Goal: Navigation & Orientation: Find specific page/section

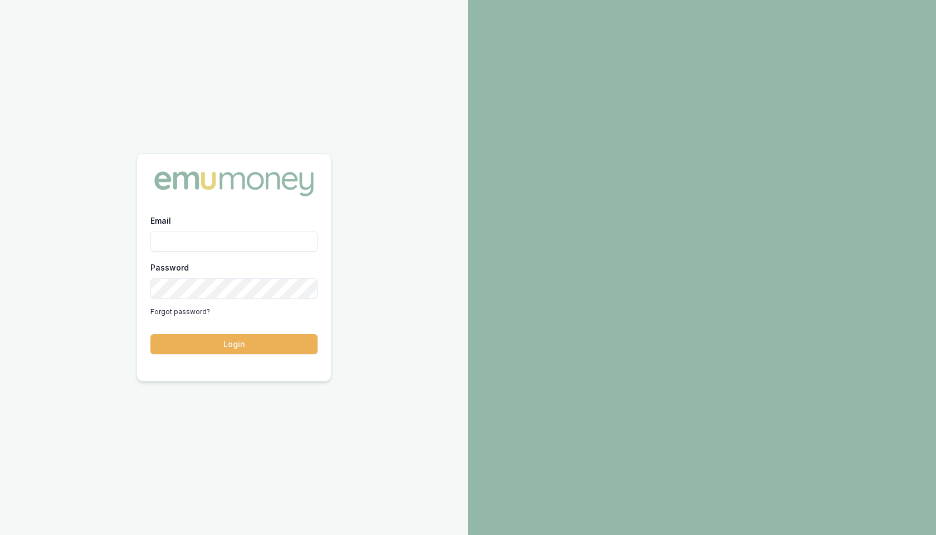
click at [225, 241] on input "Email" at bounding box center [233, 241] width 167 height 20
click at [0, 534] on com-1password-button at bounding box center [0, 535] width 0 height 0
type input "m@emumoney.com.au"
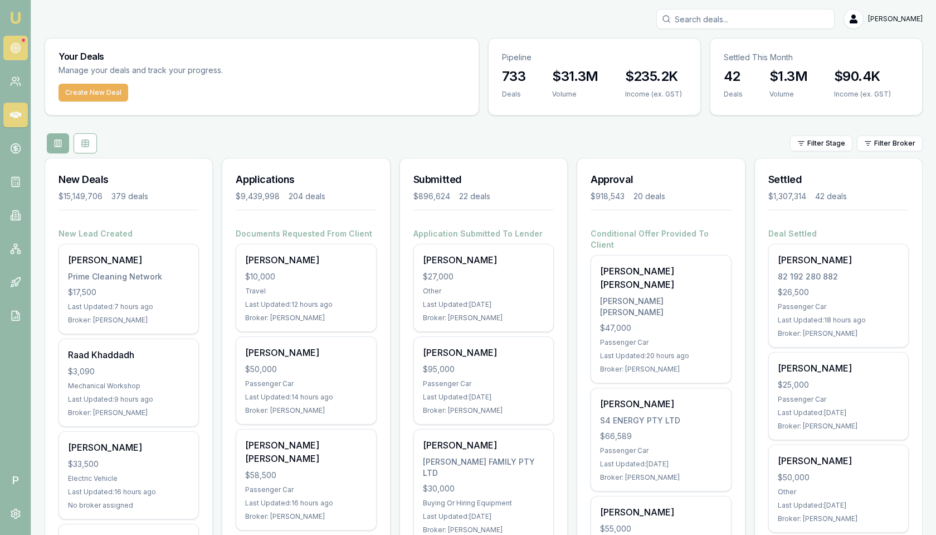
click at [18, 47] on circle at bounding box center [16, 48] width 6 height 6
